Goal: Check status: Check status

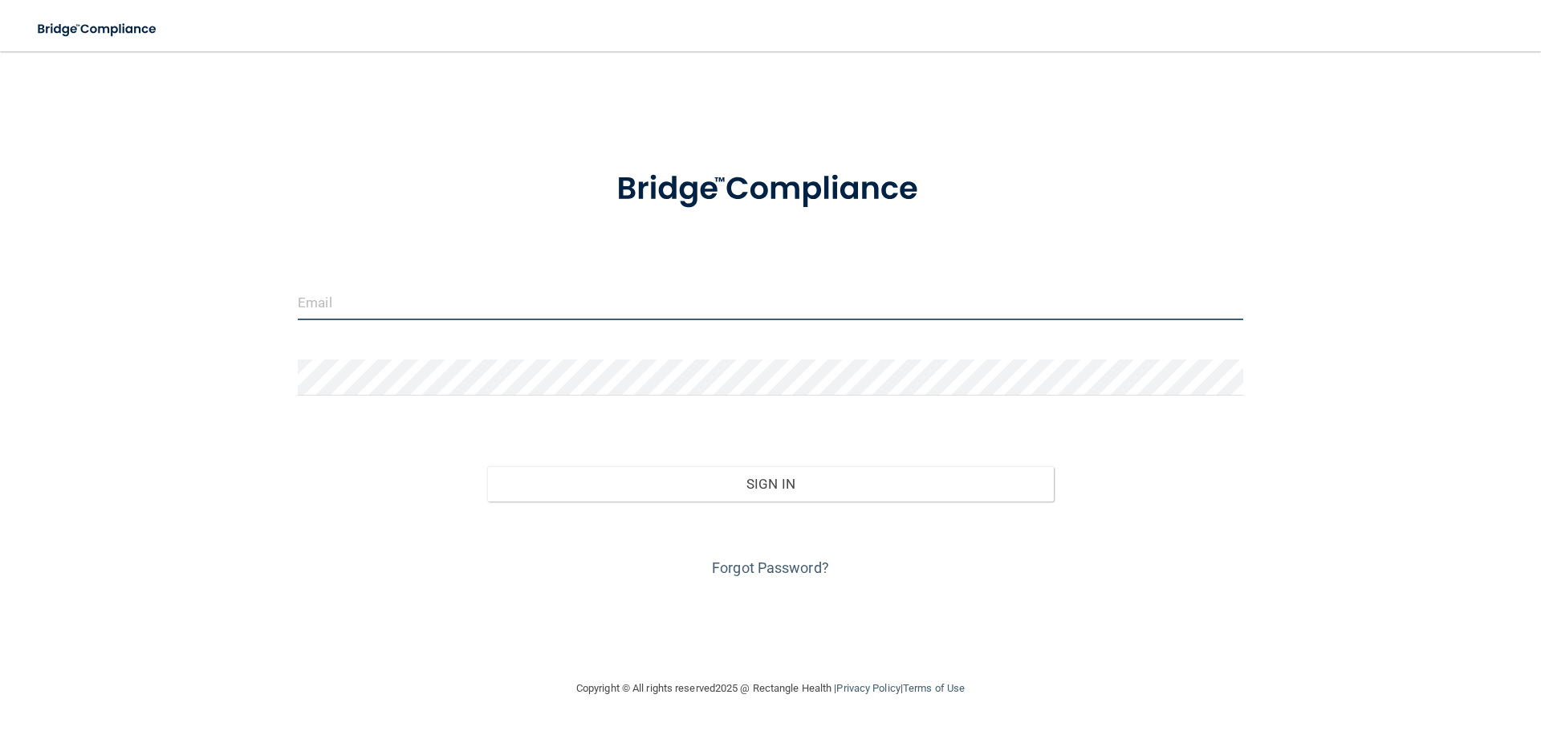
click at [372, 299] on input "email" at bounding box center [770, 302] width 945 height 36
type input "[EMAIL_ADDRESS][DOMAIN_NAME]"
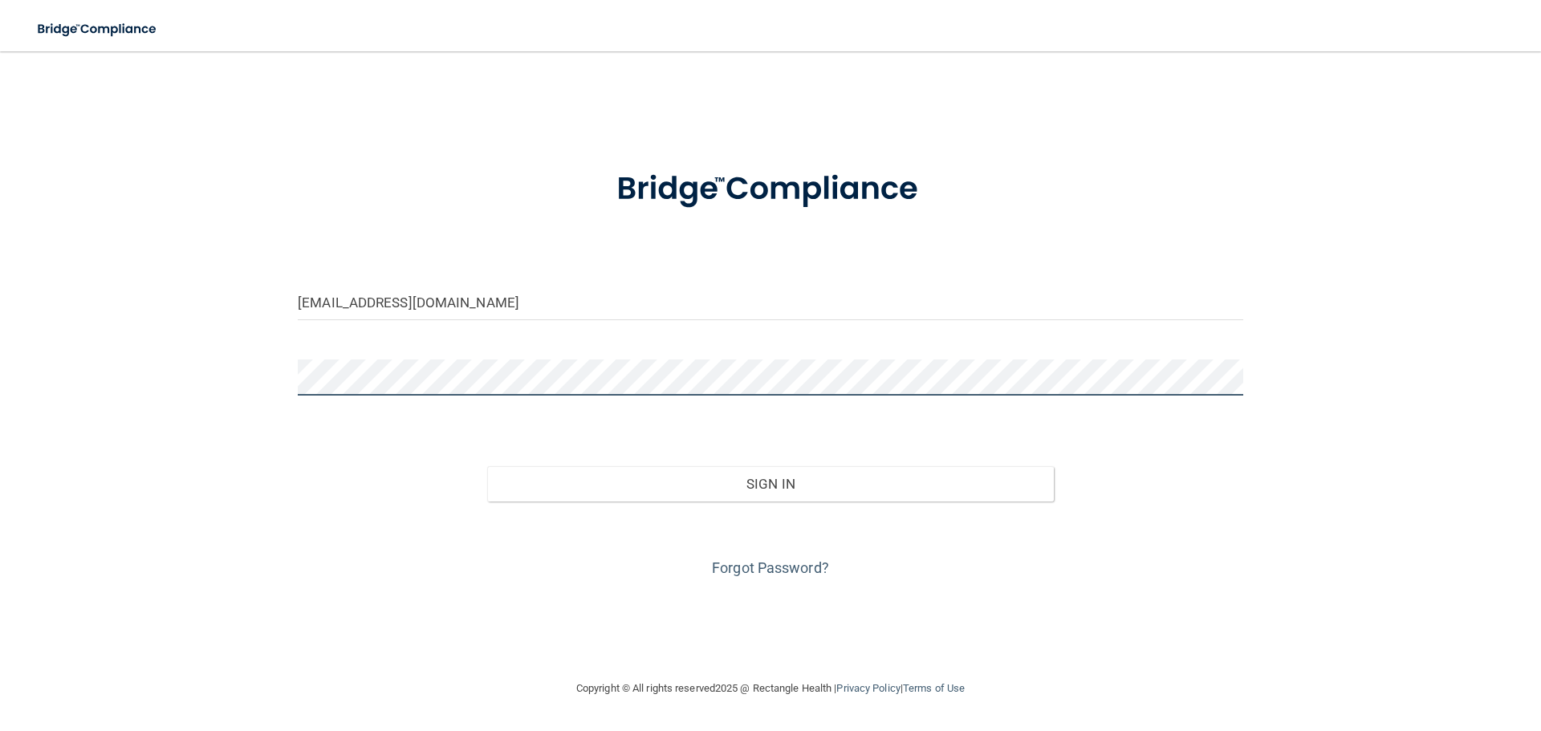
click at [487, 466] on button "Sign In" at bounding box center [770, 483] width 567 height 35
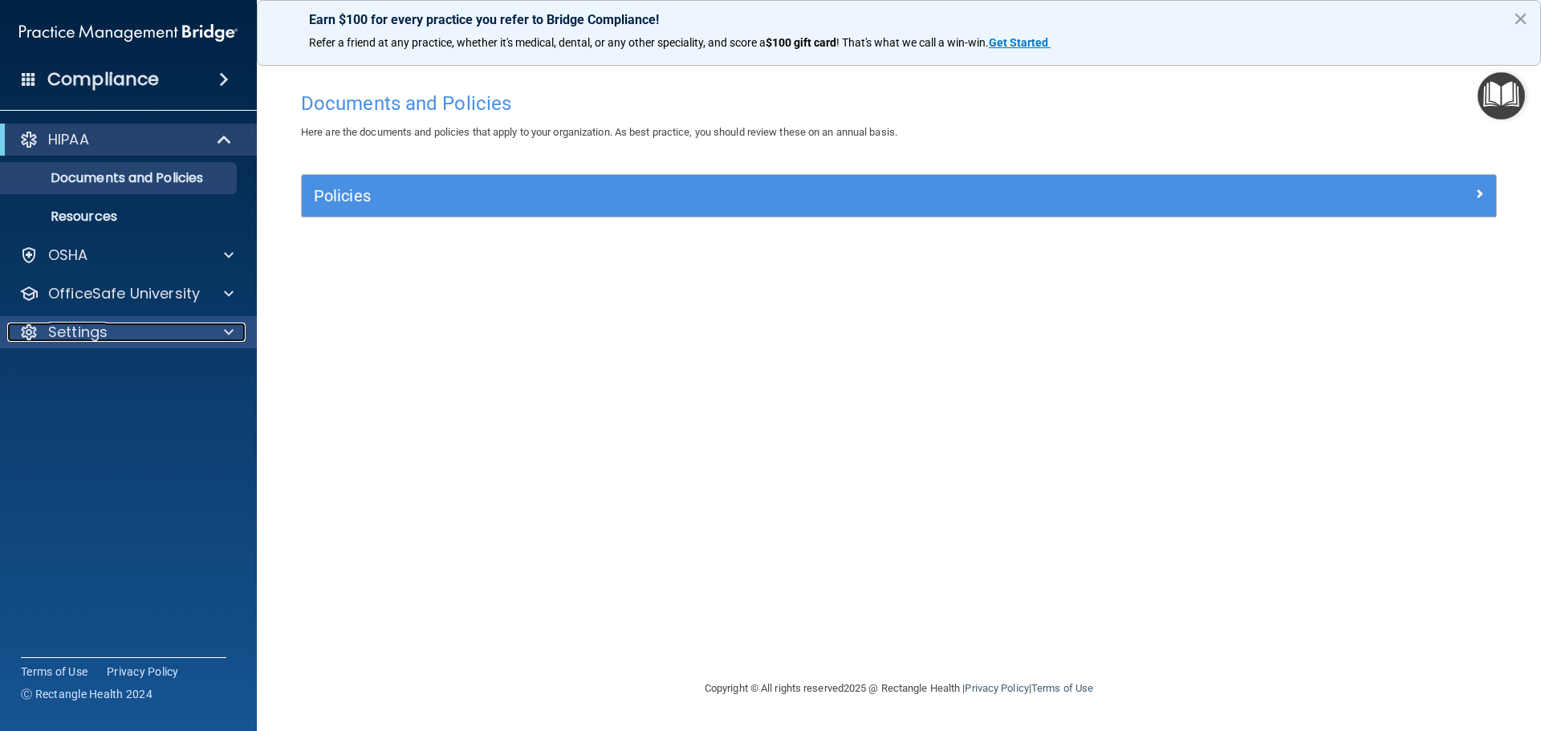
click at [142, 327] on div "Settings" at bounding box center [106, 332] width 199 height 19
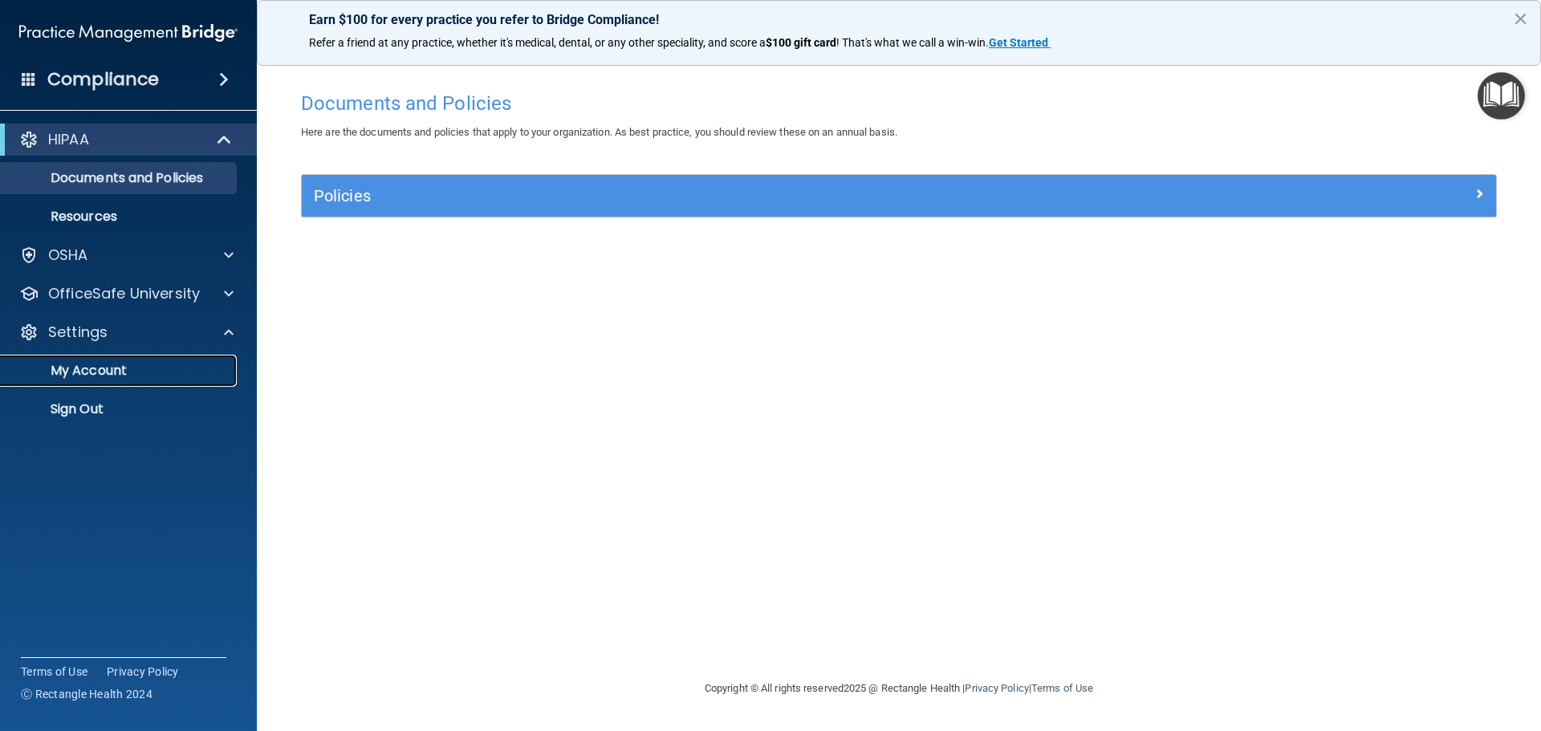
click at [112, 378] on p "My Account" at bounding box center [119, 371] width 219 height 16
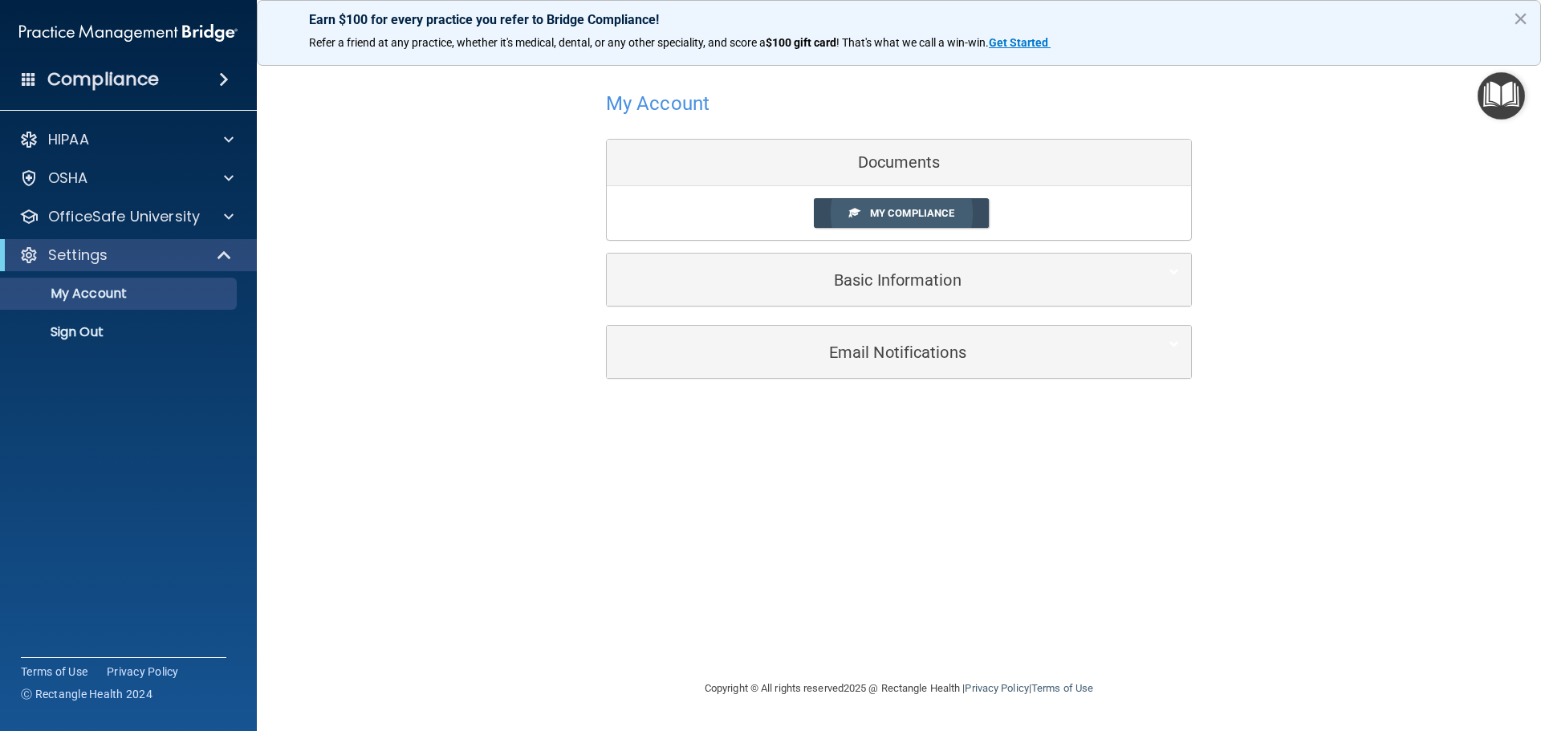
click at [890, 213] on span "My Compliance" at bounding box center [912, 213] width 84 height 12
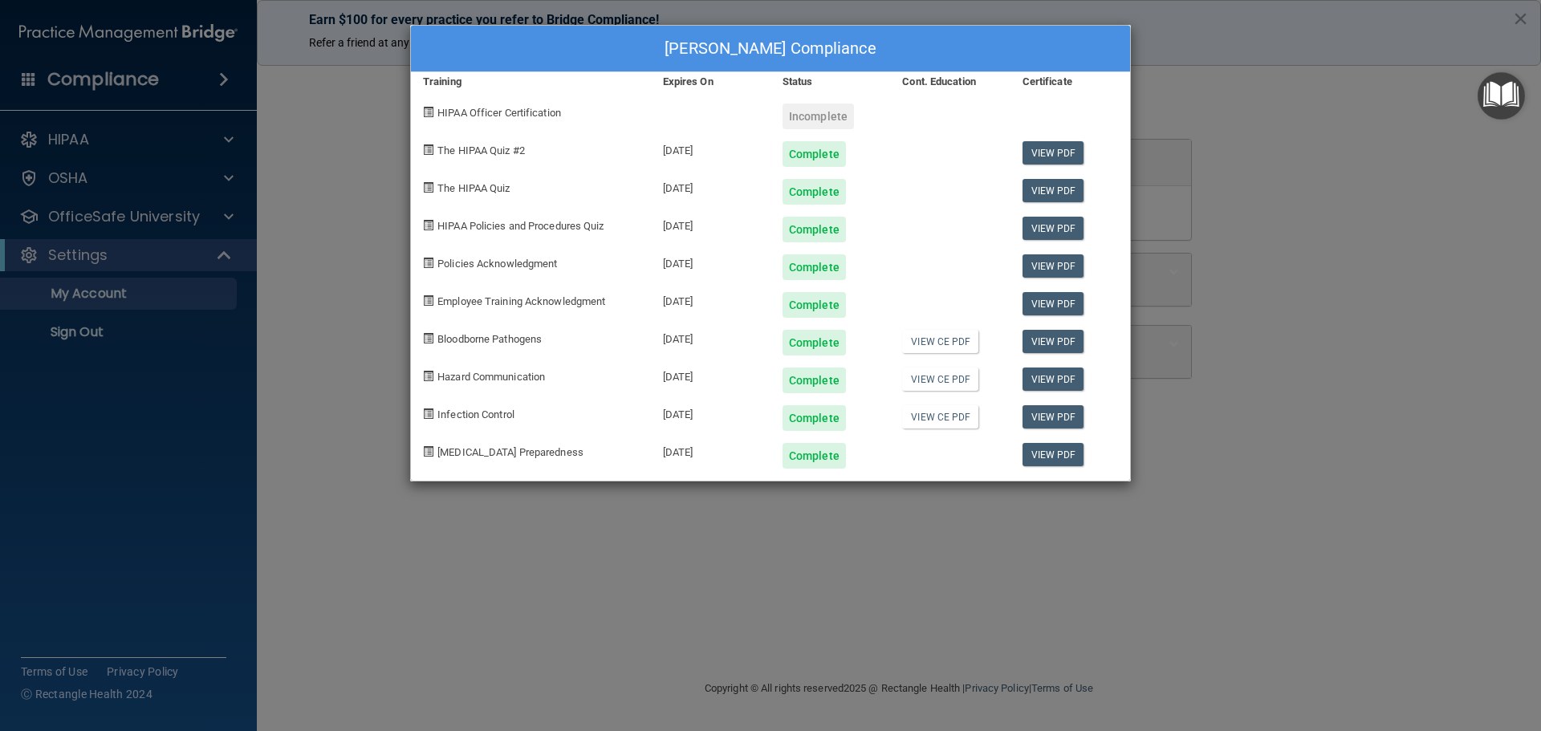
click at [316, 282] on div "[PERSON_NAME] Compliance Training Expires On Status Cont. Education Certificate…" at bounding box center [770, 365] width 1541 height 731
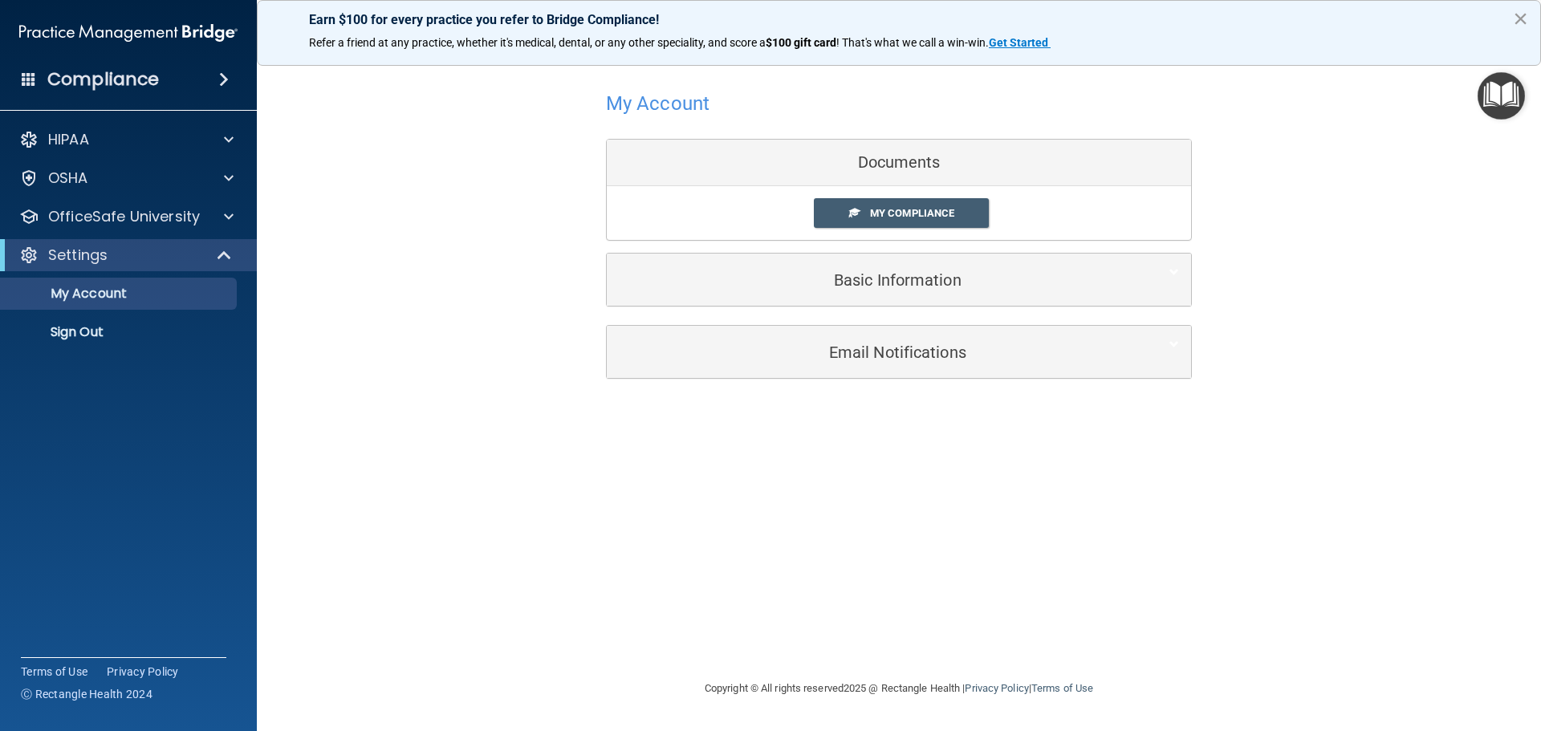
click at [1526, 18] on button "×" at bounding box center [1520, 19] width 15 height 26
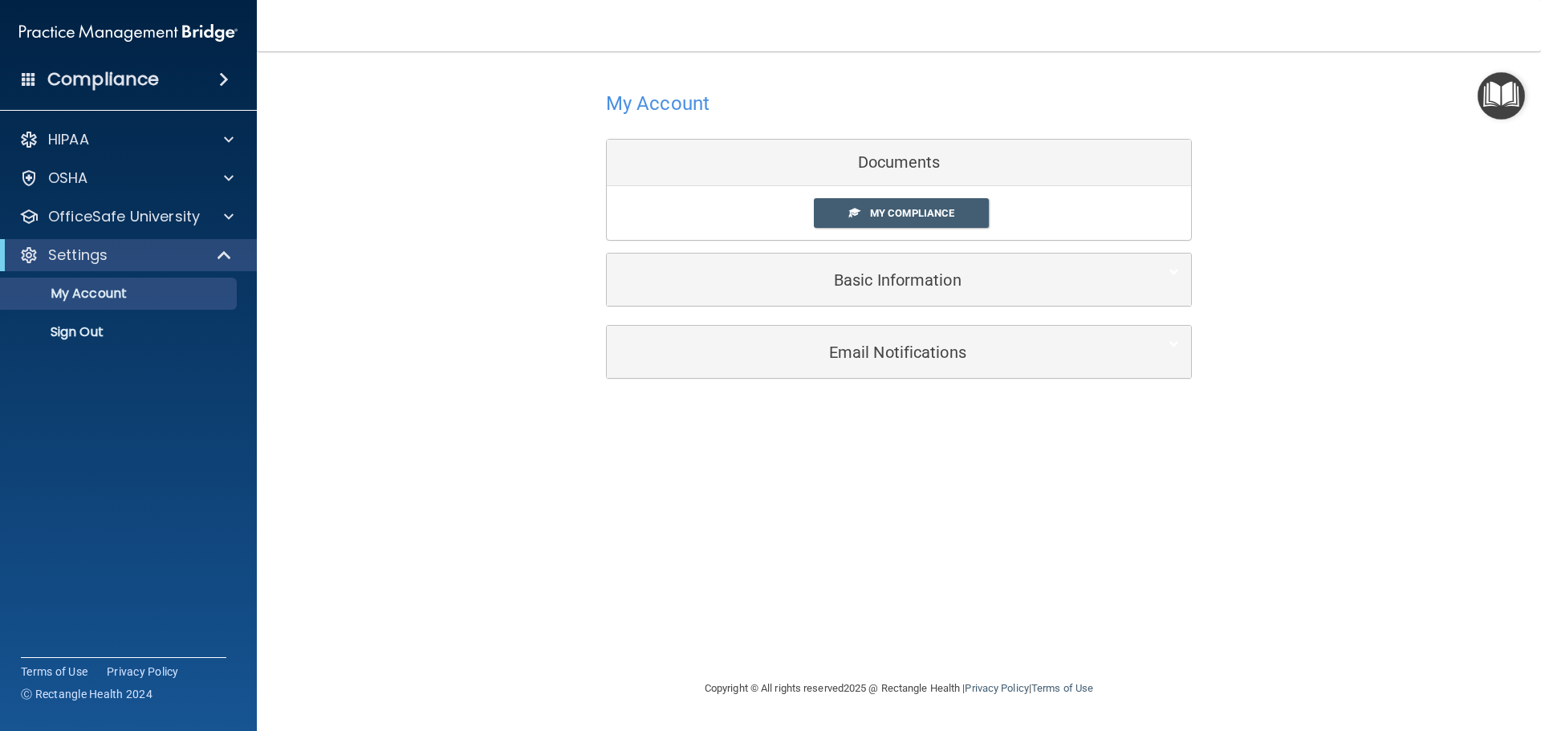
click at [185, 85] on div "Compliance" at bounding box center [128, 79] width 257 height 35
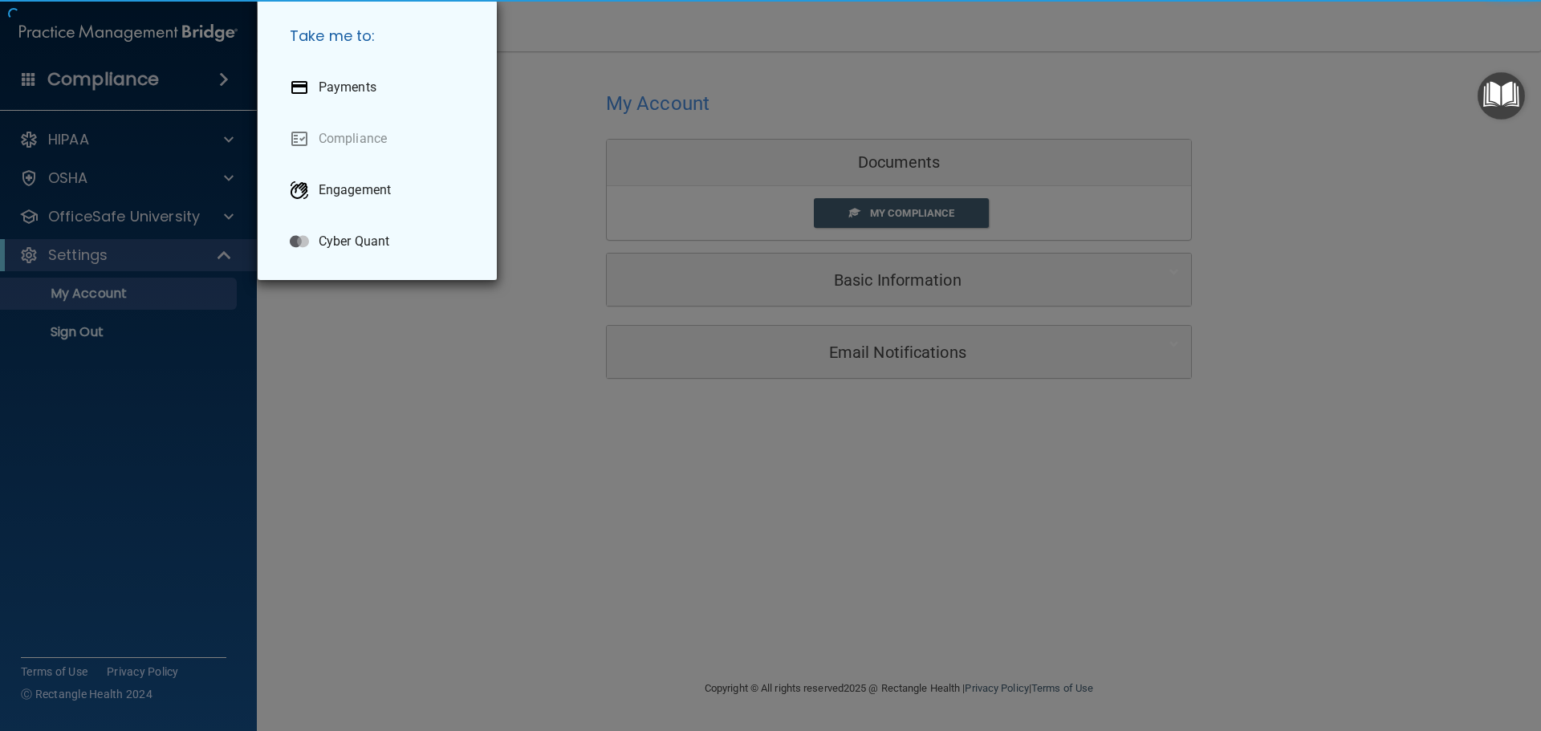
click at [197, 33] on div "Take me to: Payments Compliance Engagement Cyber Quant" at bounding box center [770, 365] width 1541 height 731
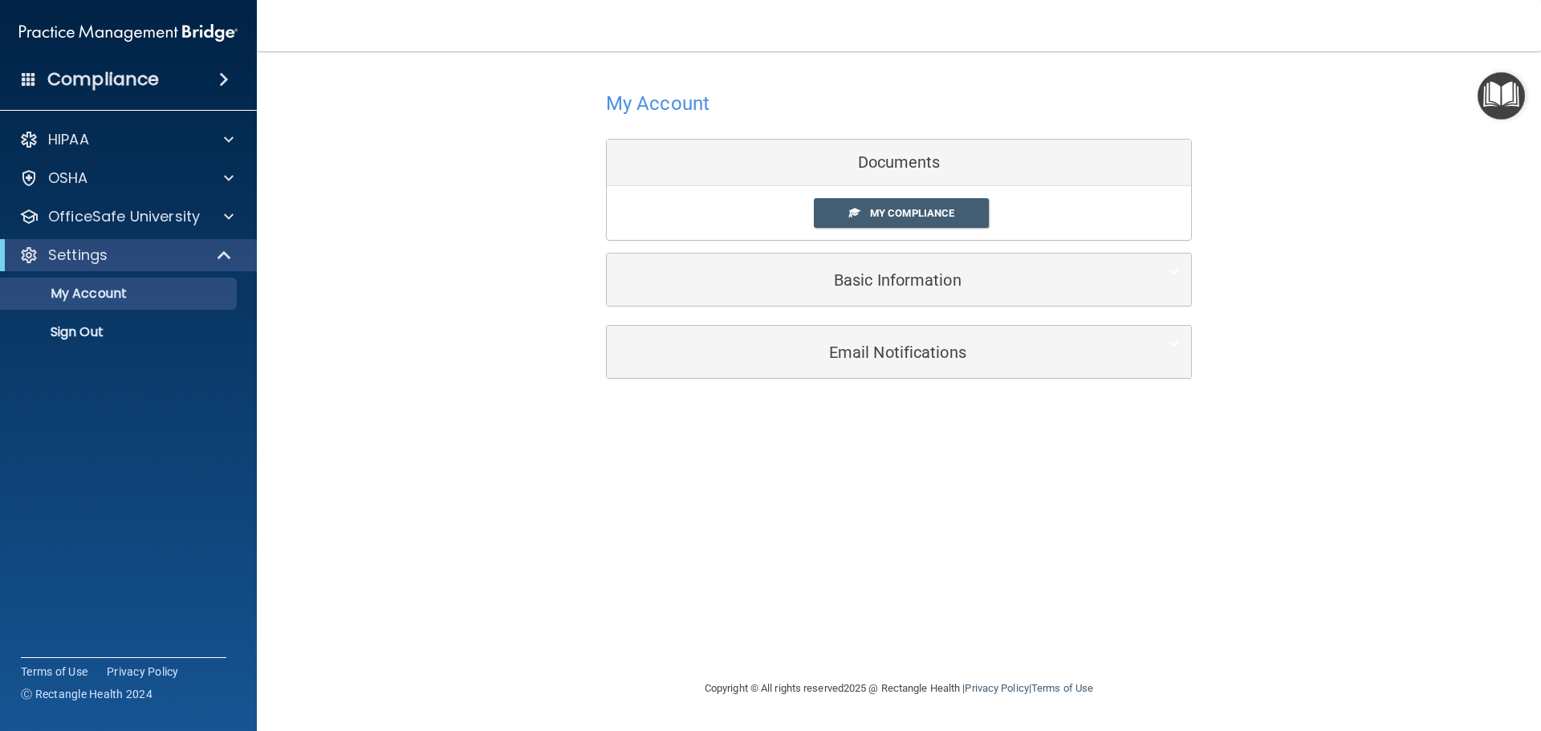
click at [167, 29] on img at bounding box center [128, 33] width 218 height 32
click at [219, 75] on span at bounding box center [224, 79] width 10 height 19
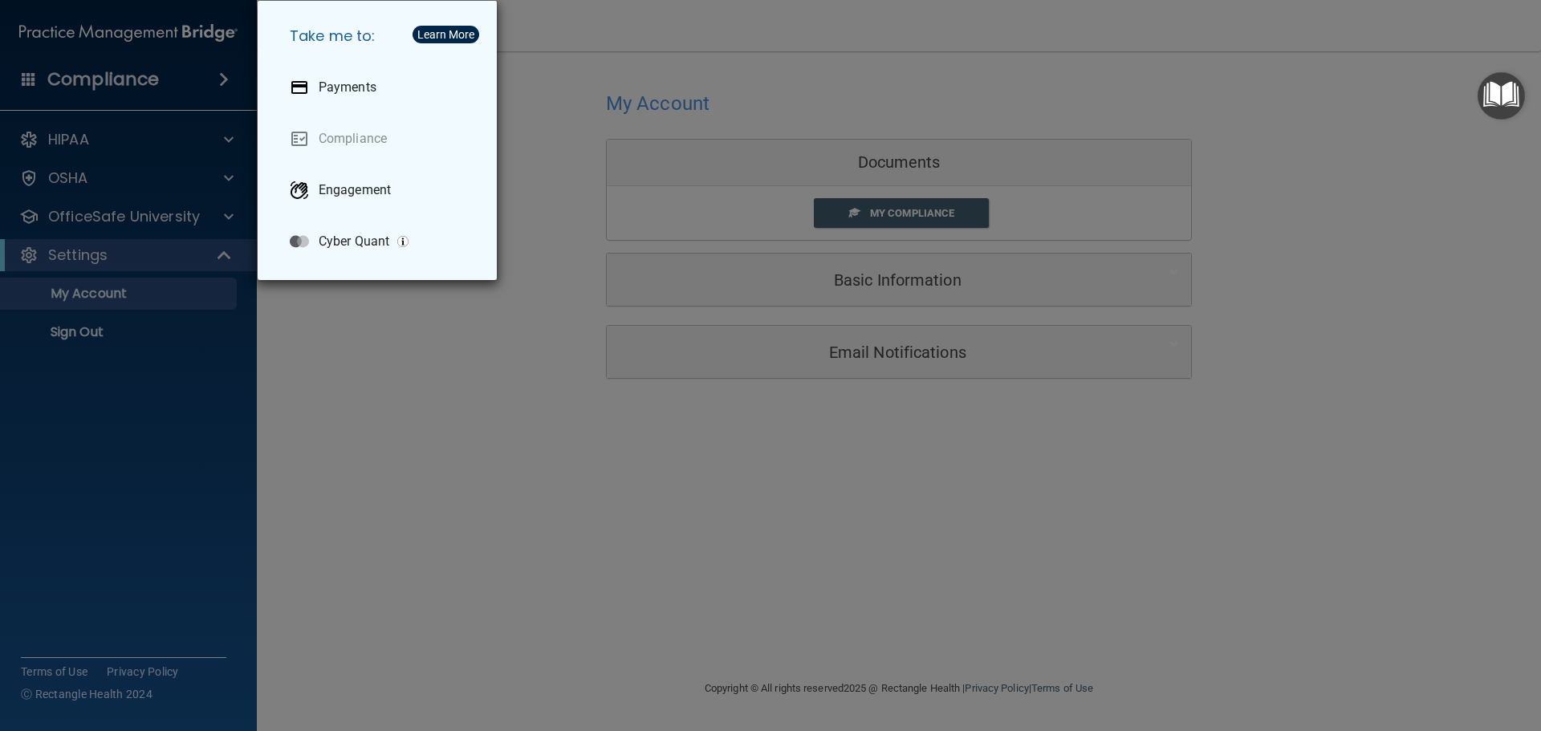
click at [75, 332] on div "Take me to: Payments Compliance Engagement Cyber Quant" at bounding box center [770, 365] width 1541 height 731
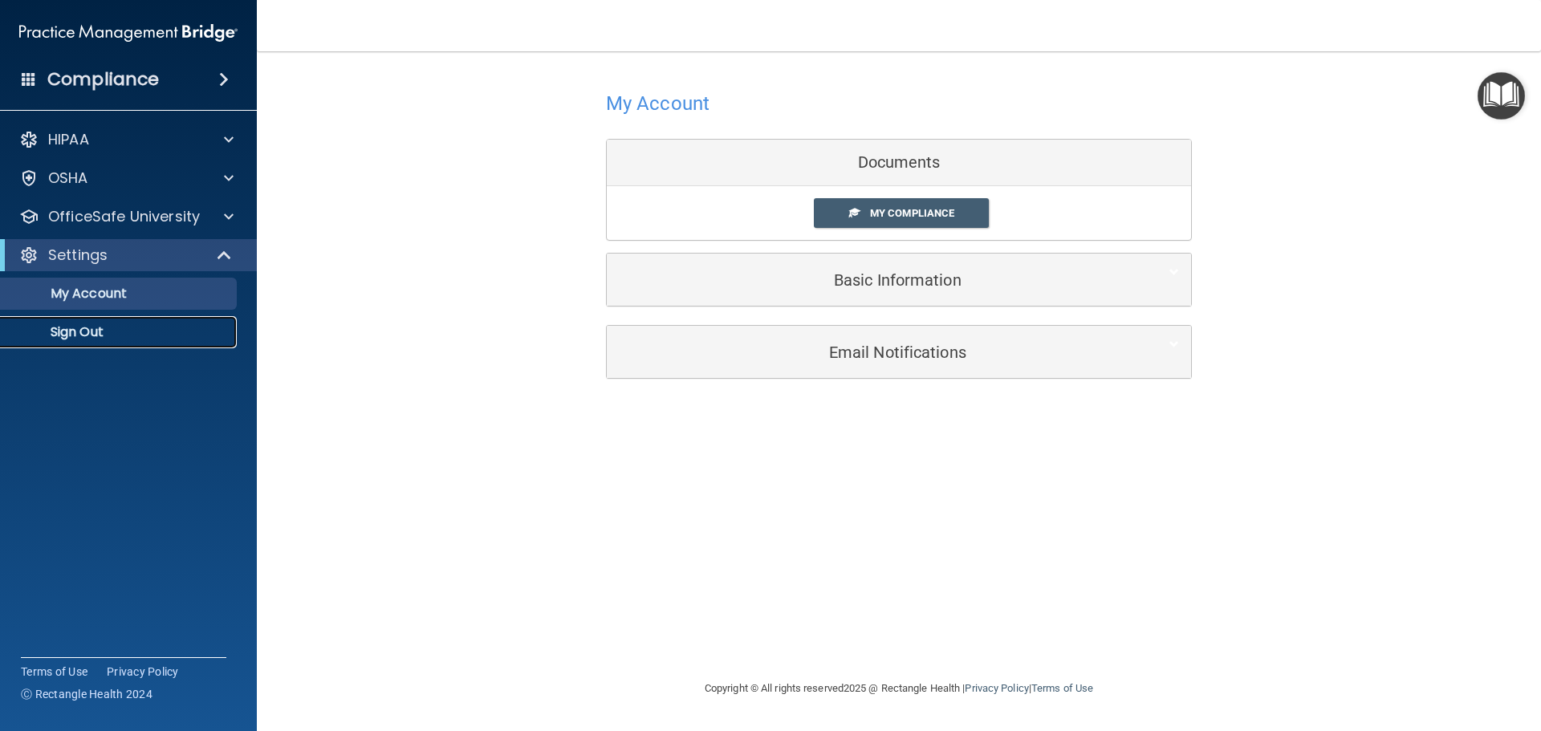
click at [75, 338] on p "Sign Out" at bounding box center [119, 332] width 219 height 16
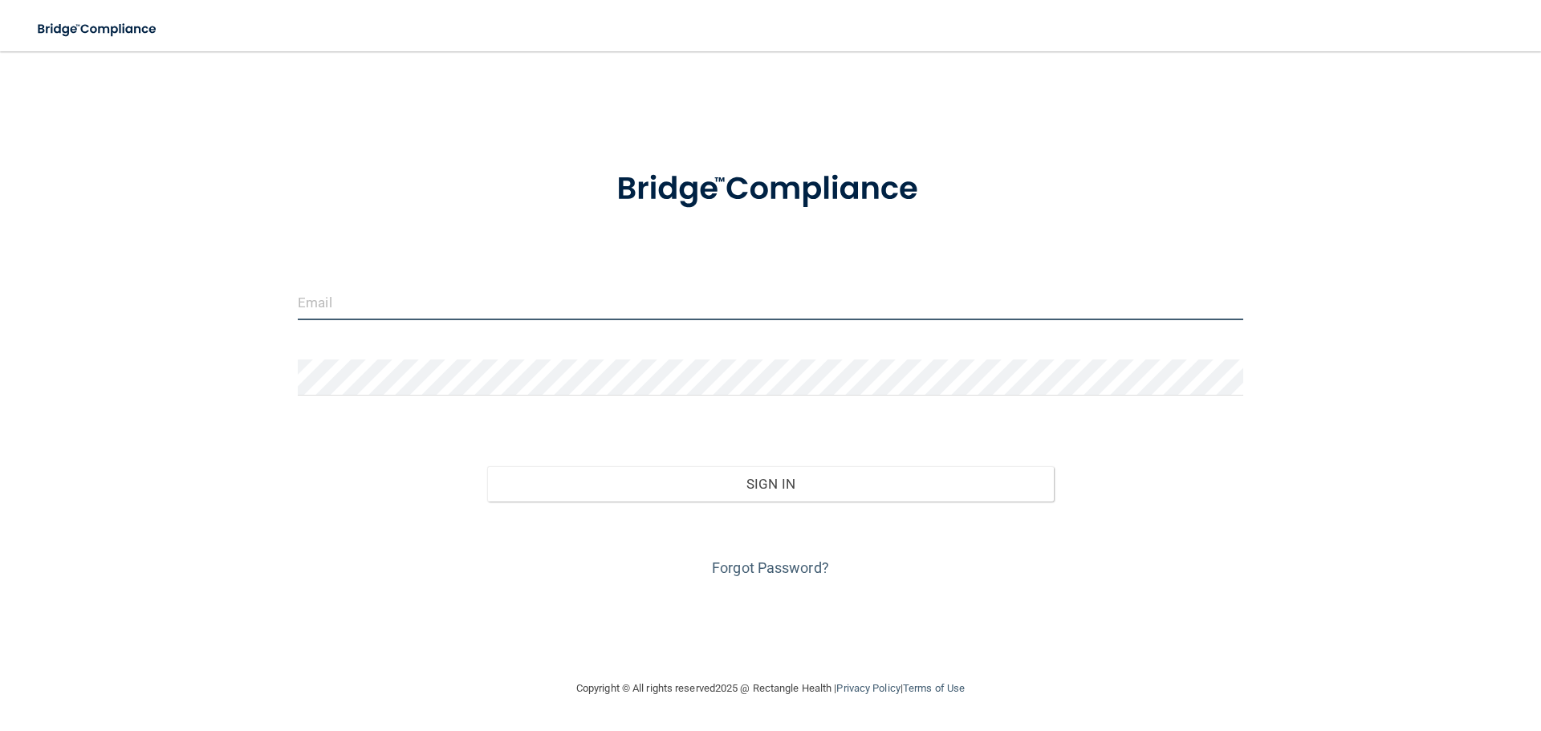
click at [546, 303] on input "email" at bounding box center [770, 302] width 945 height 36
type input "[EMAIL_ADDRESS][DOMAIN_NAME]"
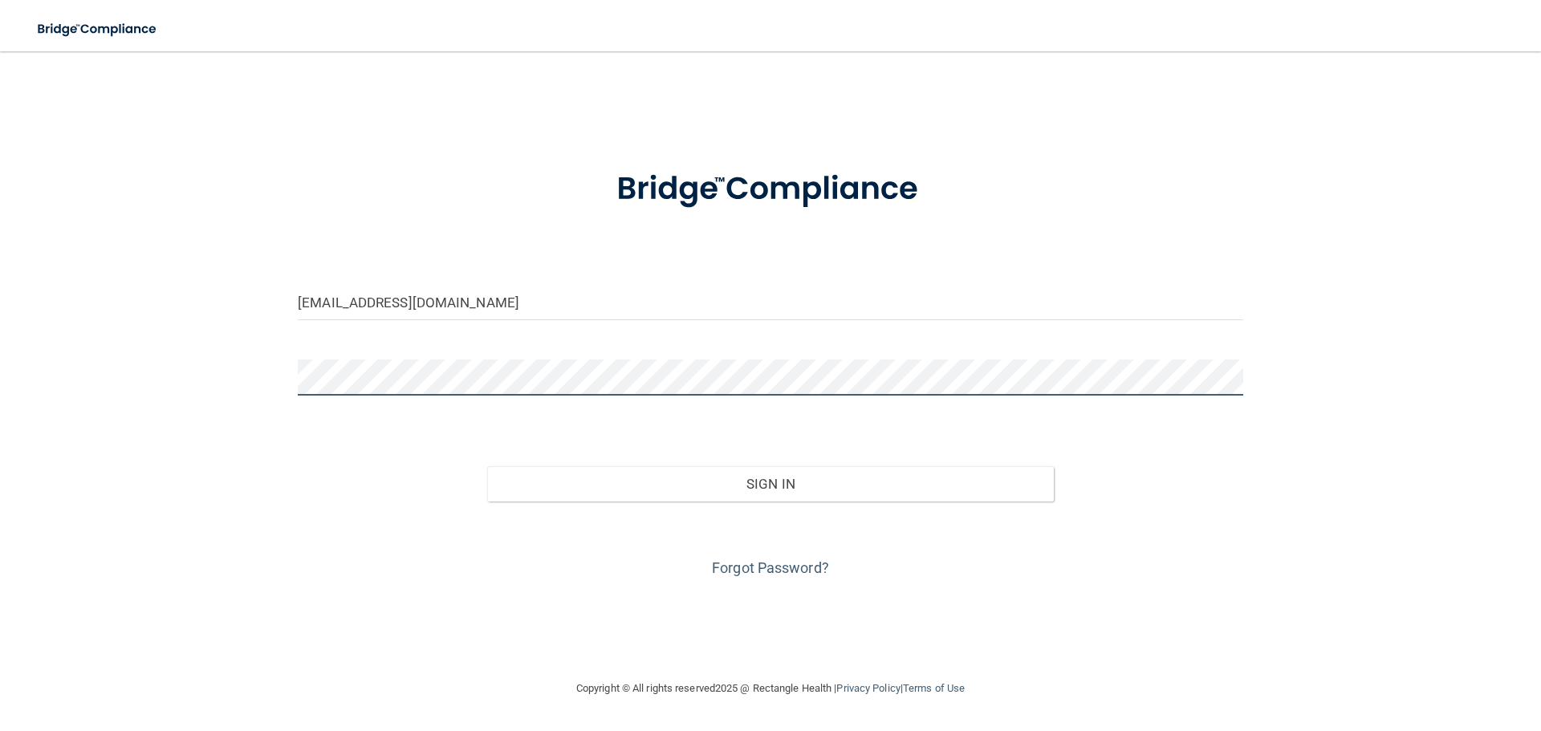
click at [487, 466] on button "Sign In" at bounding box center [770, 483] width 567 height 35
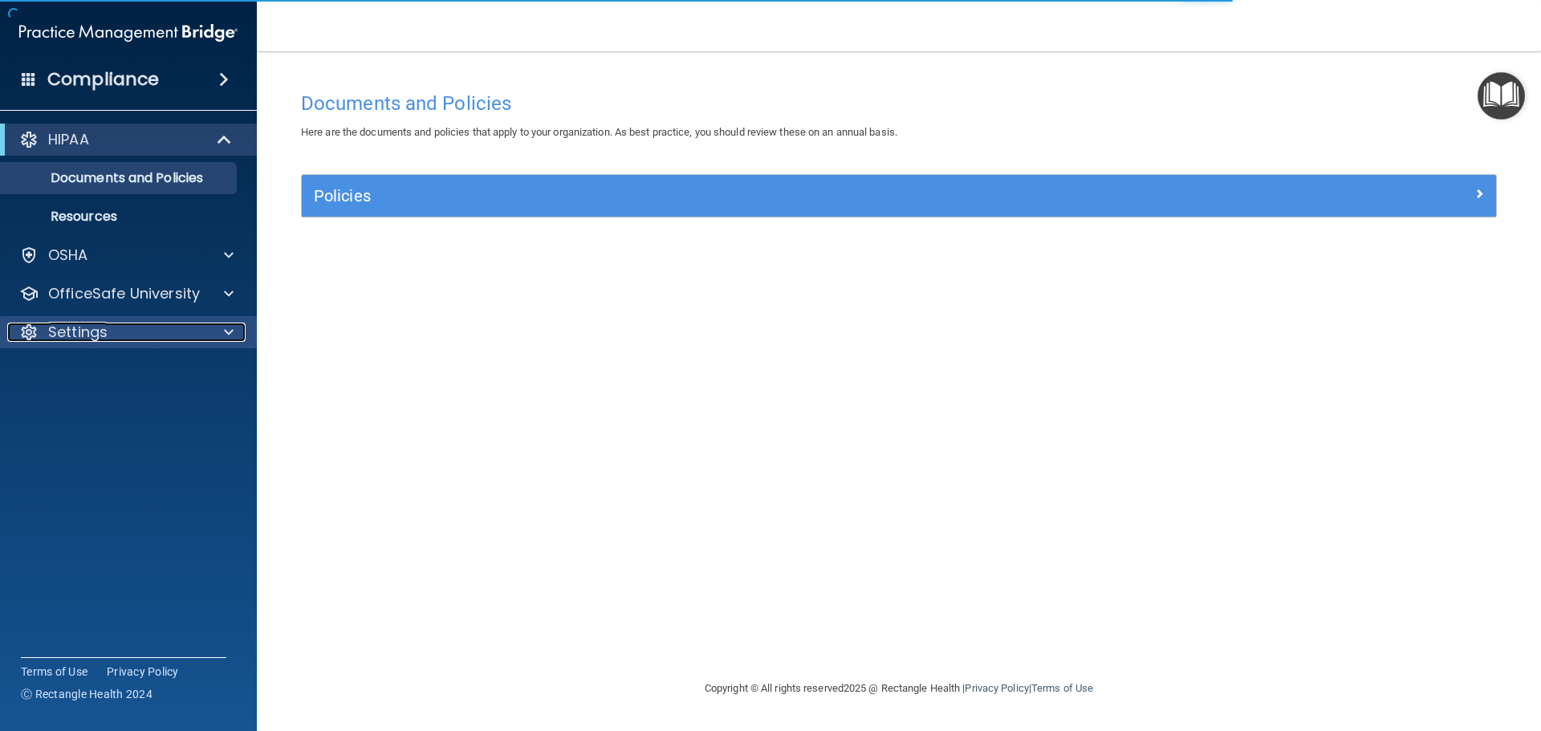
click at [65, 330] on p "Settings" at bounding box center [77, 332] width 59 height 19
click at [75, 351] on ul "My Account My Users Services Sign Out" at bounding box center [129, 386] width 290 height 77
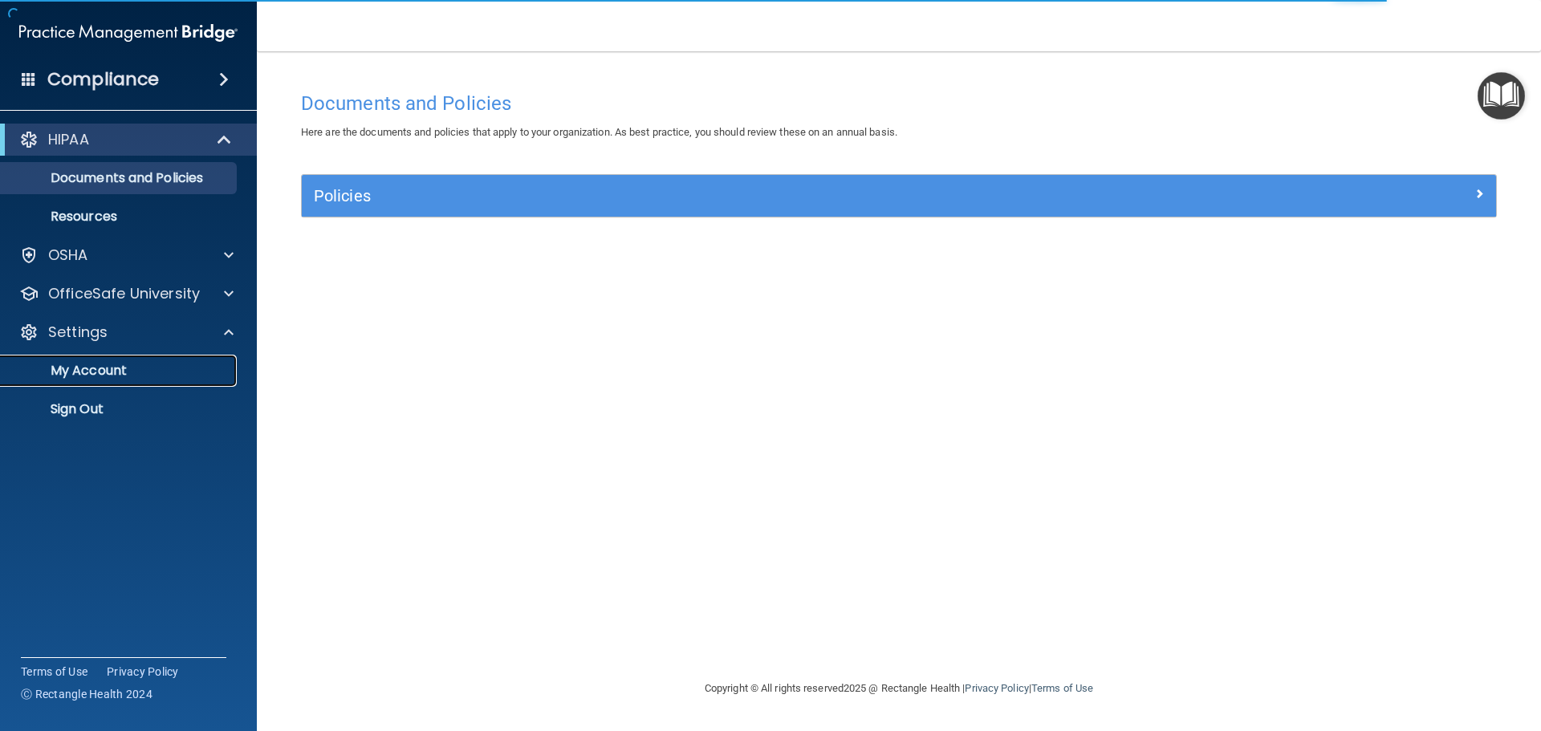
click at [74, 370] on p "My Account" at bounding box center [119, 371] width 219 height 16
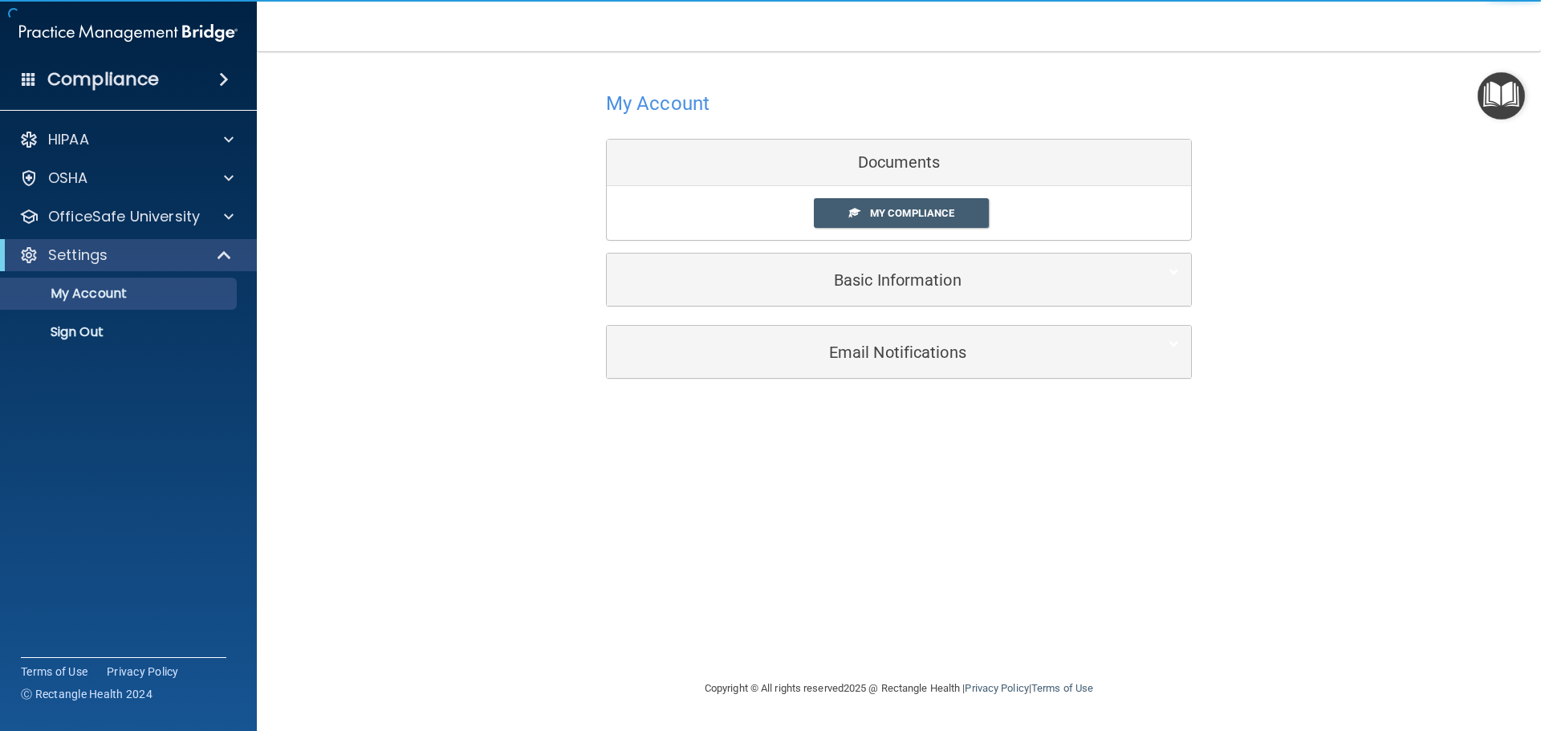
click at [811, 212] on div "My Compliance" at bounding box center [923, 213] width 243 height 30
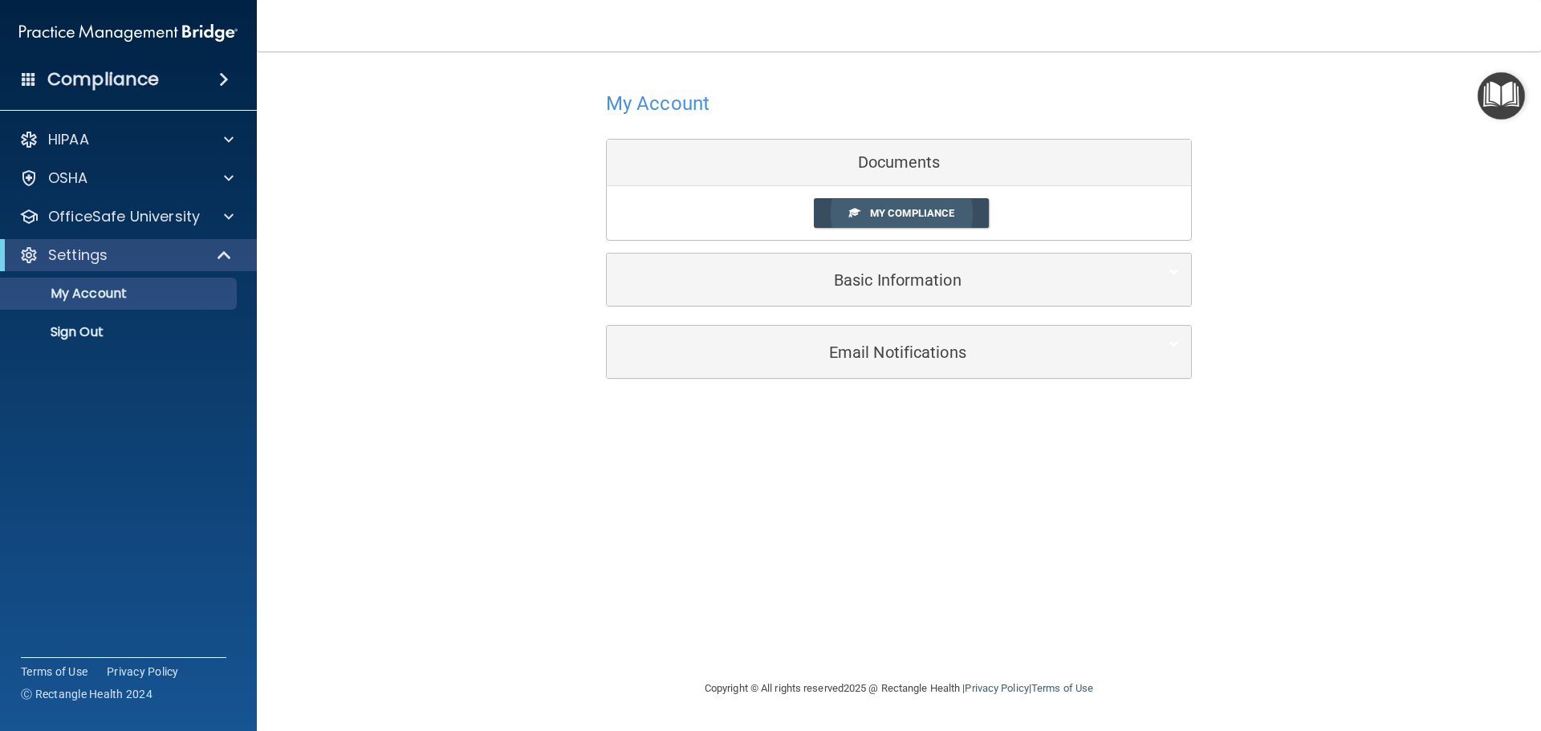
click at [904, 207] on span "My Compliance" at bounding box center [912, 213] width 84 height 12
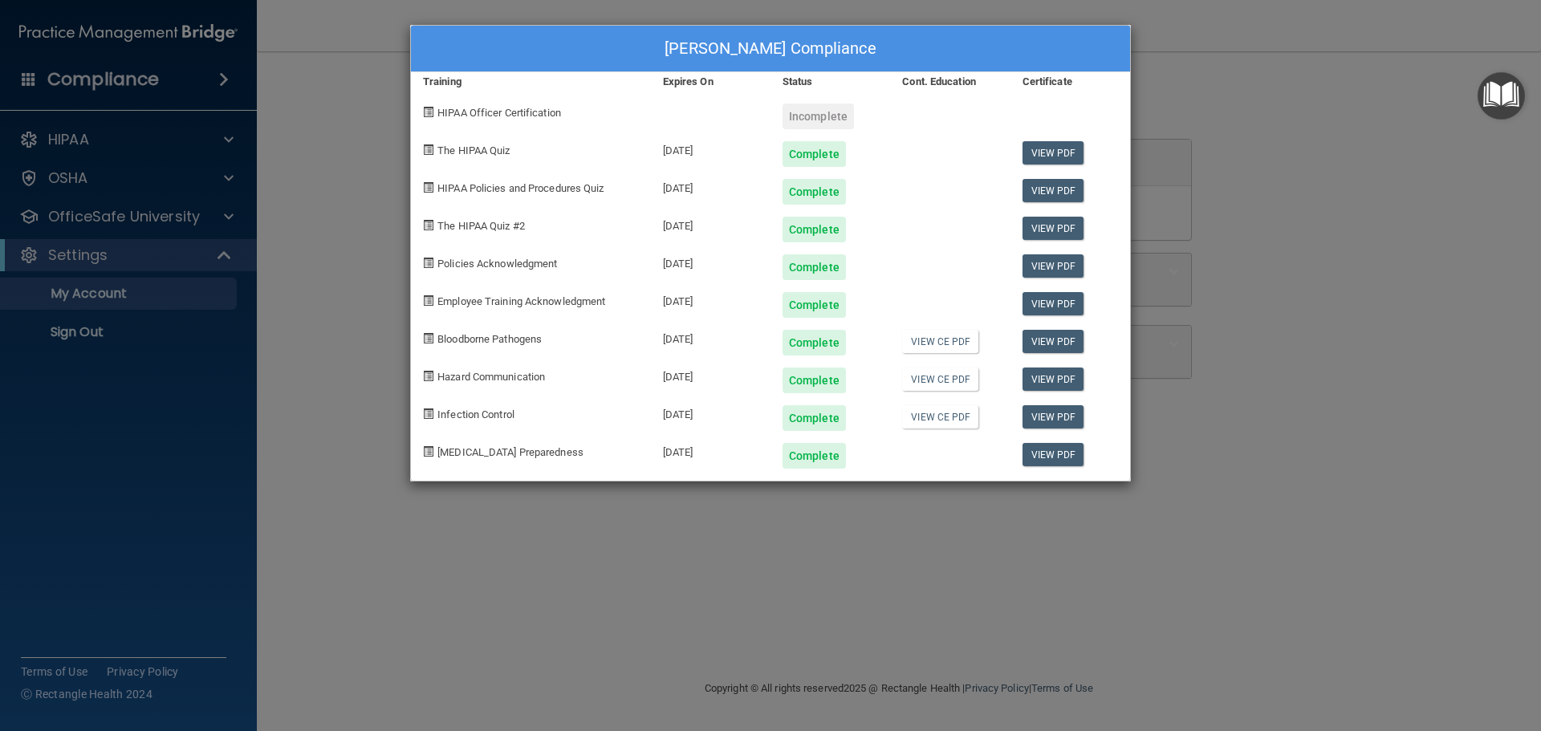
click at [367, 79] on div "Loreena Aguilera's Compliance Training Expires On Status Cont. Education Certif…" at bounding box center [770, 365] width 1541 height 731
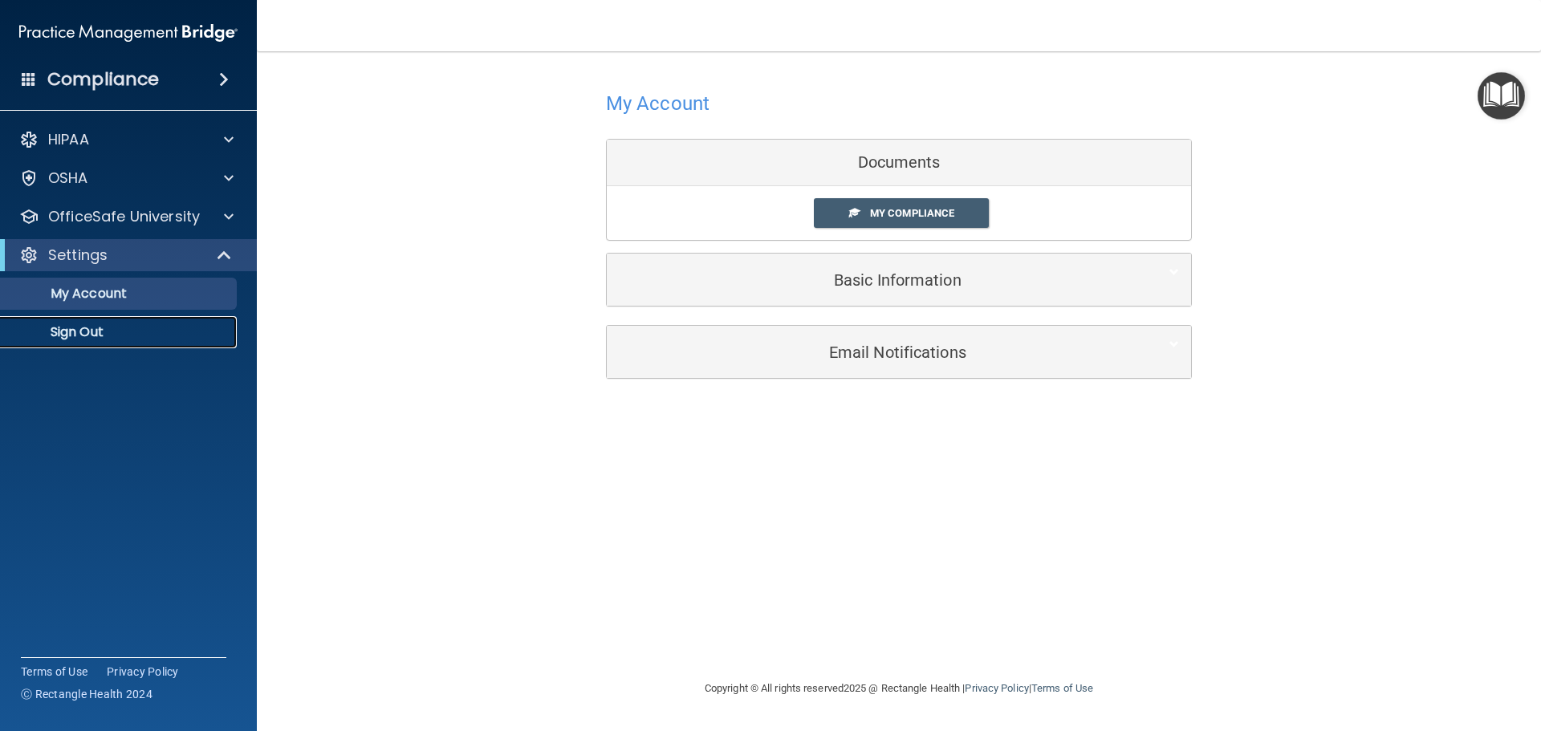
click at [99, 330] on p "Sign Out" at bounding box center [119, 332] width 219 height 16
